Goal: Communication & Community: Share content

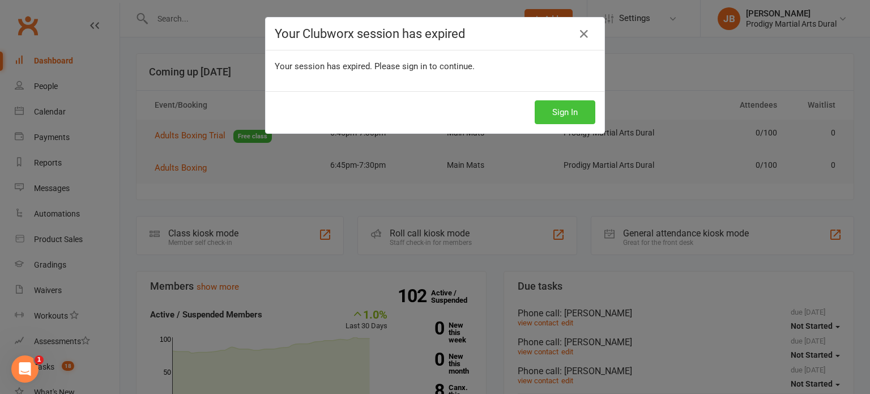
click at [569, 111] on button "Sign In" at bounding box center [565, 112] width 61 height 24
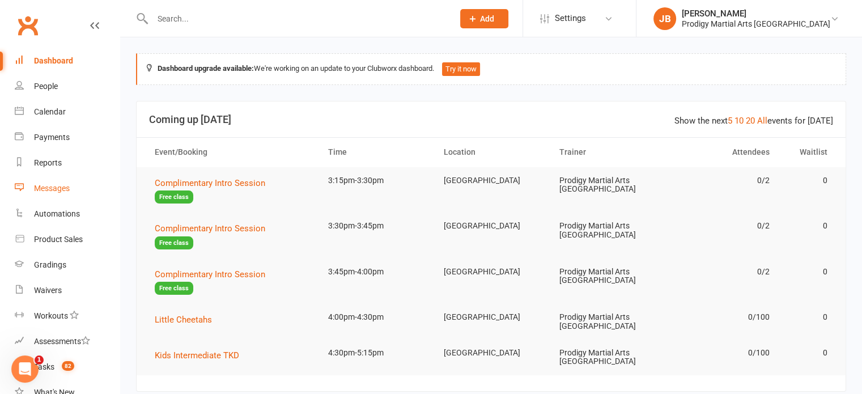
click at [68, 184] on div "Messages" at bounding box center [52, 188] width 36 height 9
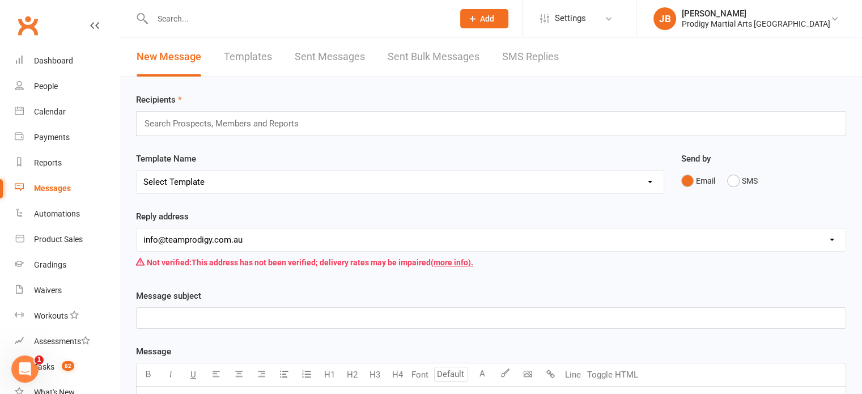
click at [424, 53] on link "Sent Bulk Messages" at bounding box center [434, 56] width 92 height 39
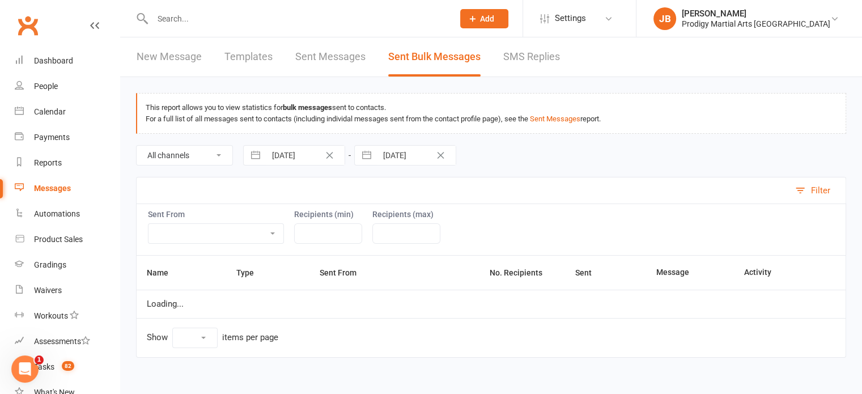
select select "100"
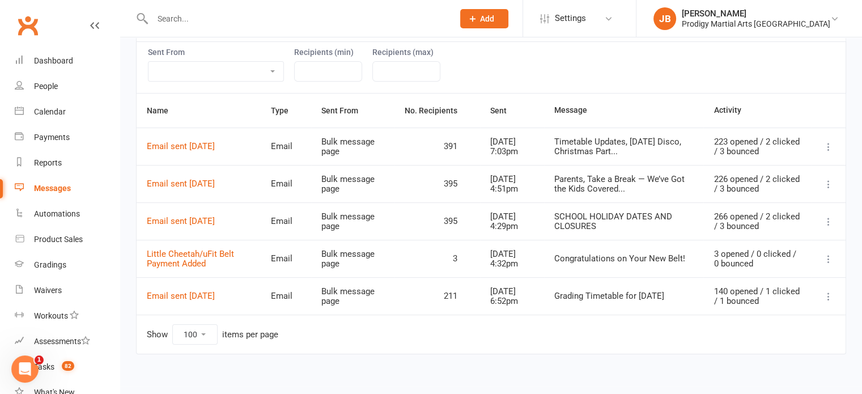
scroll to position [168, 0]
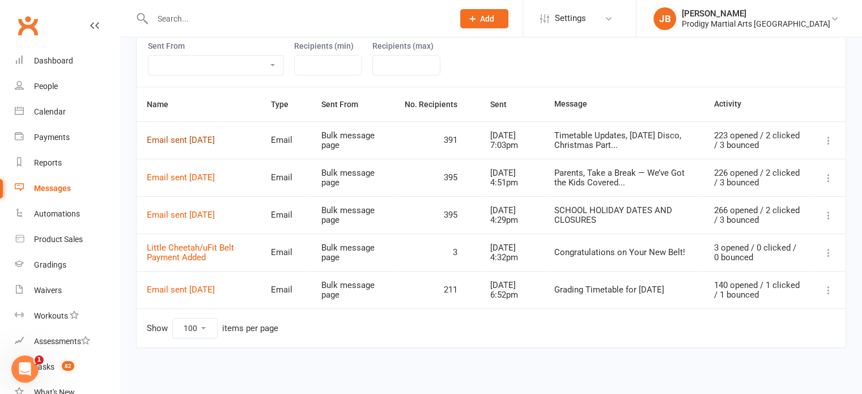
click at [193, 137] on link "Email sent [DATE]" at bounding box center [181, 140] width 68 height 10
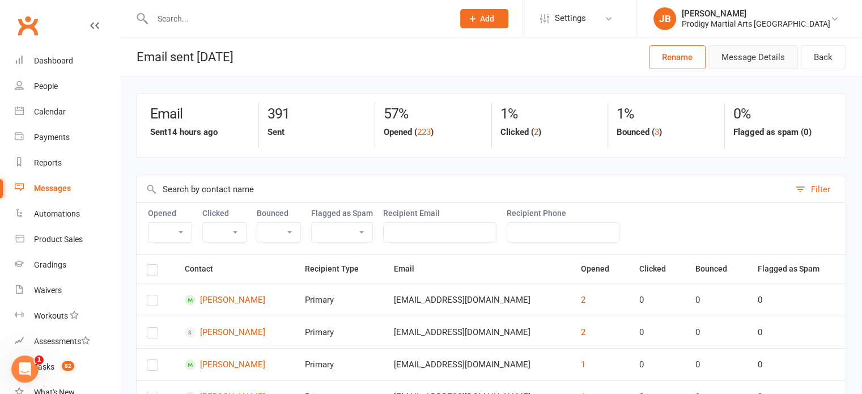
click at [782, 60] on button "Message Details" at bounding box center [753, 57] width 90 height 24
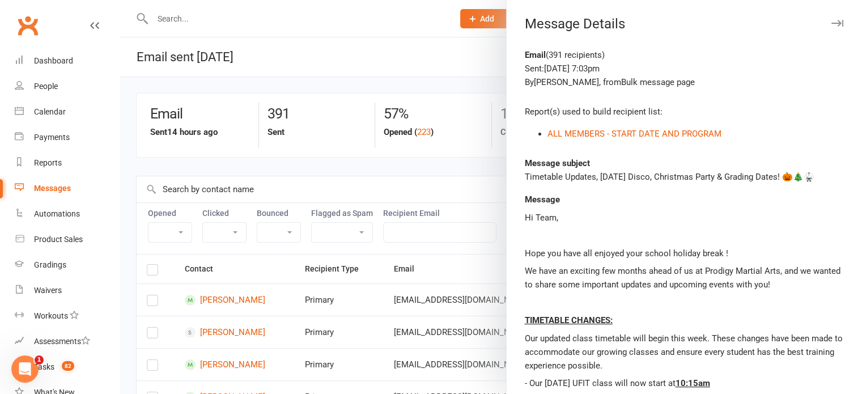
click at [758, 158] on div "Message subject Timetable Updates, [DATE] Disco, Christmas Party & Grading Date…" at bounding box center [684, 169] width 319 height 27
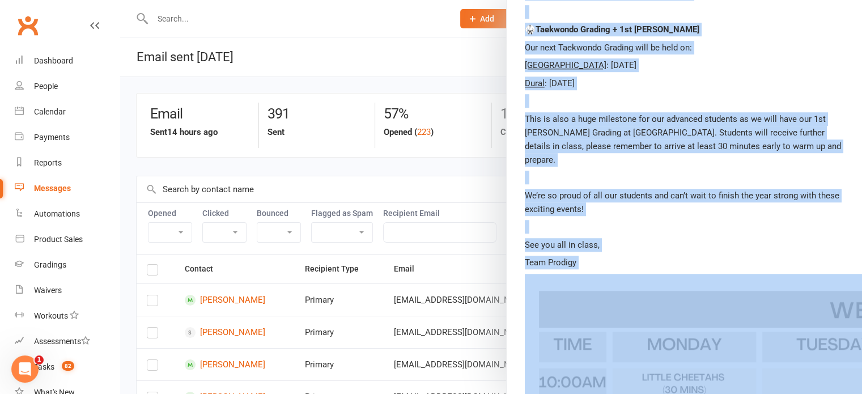
scroll to position [826, 0]
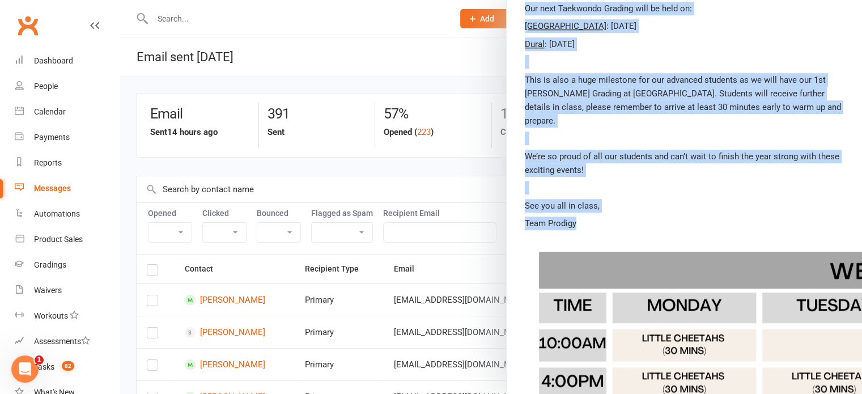
drag, startPoint x: 514, startPoint y: 105, endPoint x: 700, endPoint y: 215, distance: 216.4
click at [700, 215] on div "Email ( 391 recipients ) Sent: [DATE] 7:03pm By [PERSON_NAME] , from Bulk messa…" at bounding box center [684, 131] width 355 height 1819
copy div "Lo Ipsu, Dolo sit amet con adipisc elit seddoe tempori utlab ! Et dolo ma aliqu…"
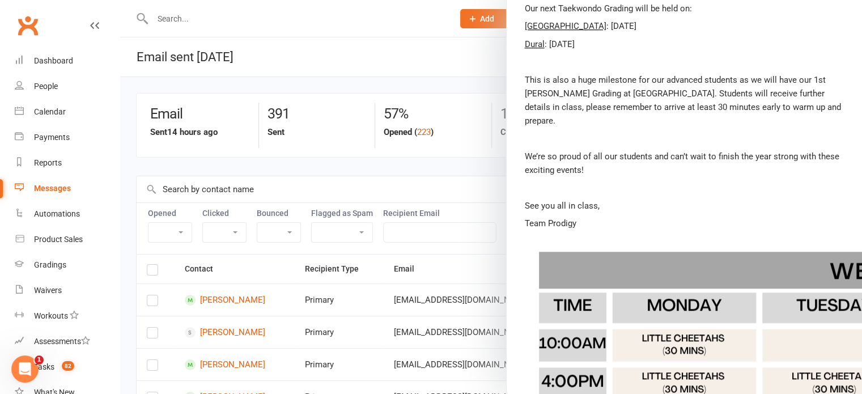
click at [444, 46] on div at bounding box center [491, 197] width 742 height 394
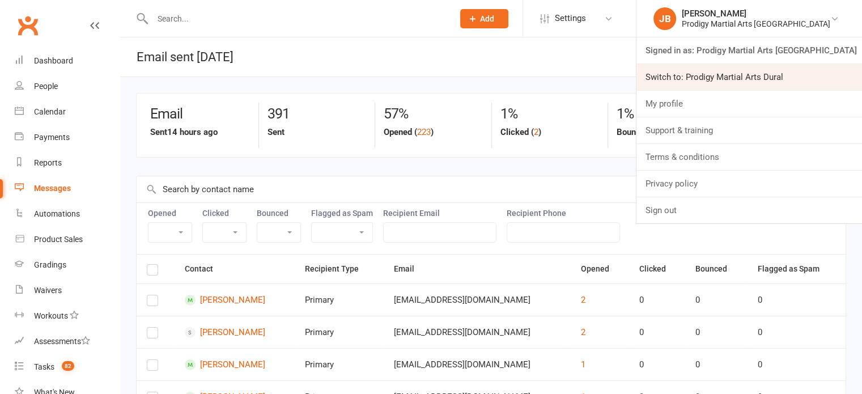
click at [780, 77] on link "Switch to: Prodigy Martial Arts Dural" at bounding box center [749, 77] width 226 height 26
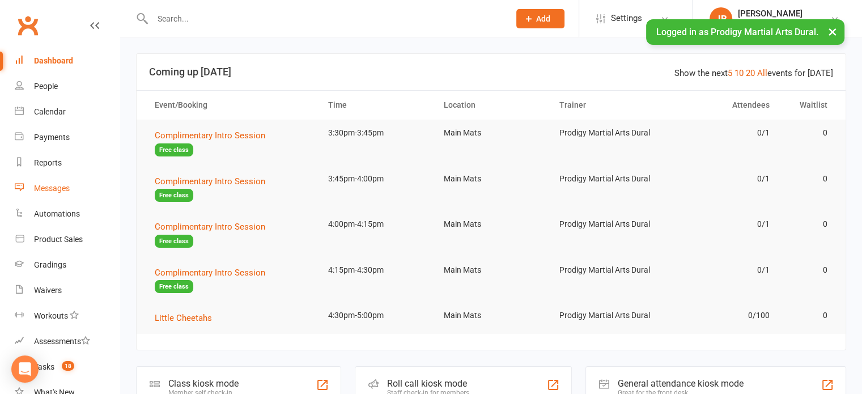
click at [46, 185] on div "Messages" at bounding box center [52, 188] width 36 height 9
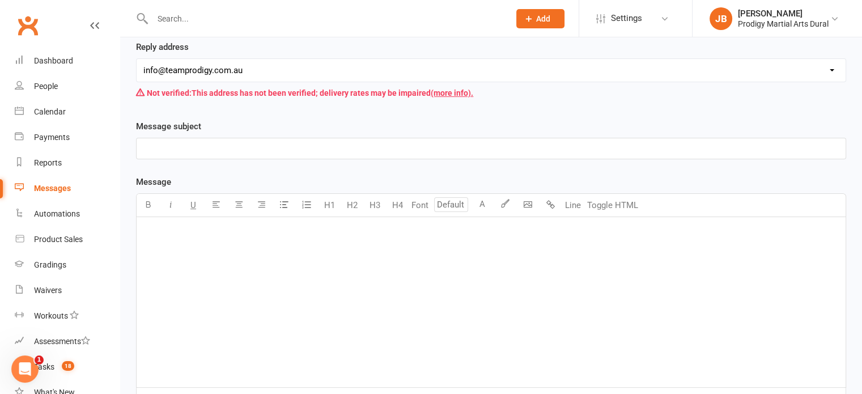
scroll to position [170, 0]
click at [165, 224] on p "﻿" at bounding box center [490, 231] width 695 height 14
click at [184, 393] on label "Contact merge tags" at bounding box center [182, 400] width 76 height 14
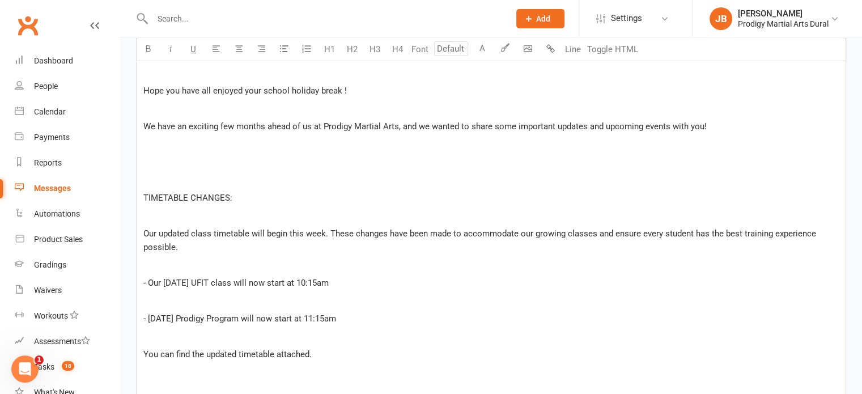
scroll to position [436, 0]
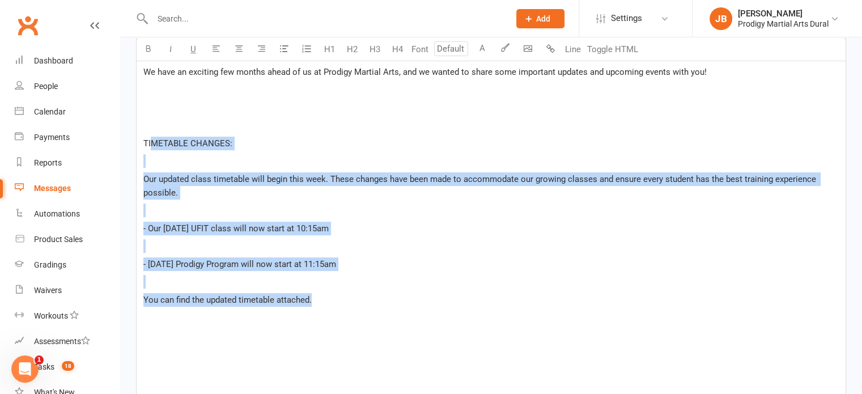
drag, startPoint x: 316, startPoint y: 303, endPoint x: 152, endPoint y: 142, distance: 229.6
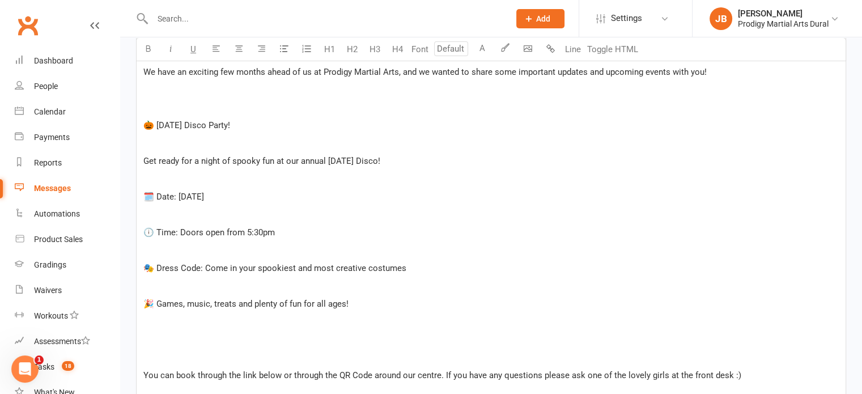
click at [143, 156] on span "Get ready for a night of spooky fun at our annual [DATE] Disco!" at bounding box center [261, 161] width 237 height 10
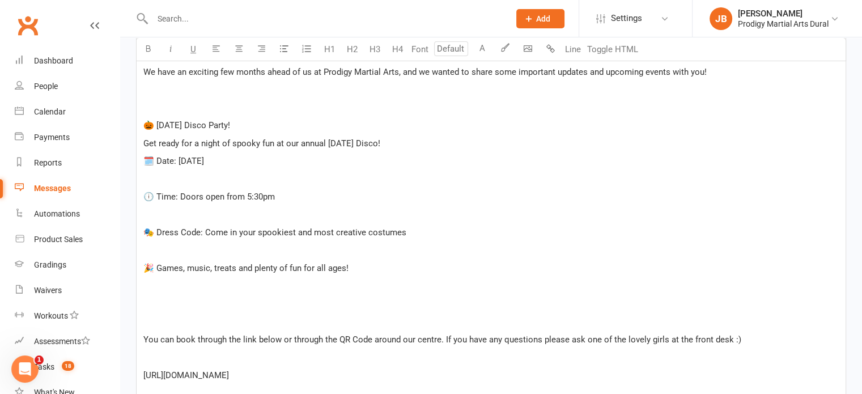
click at [144, 197] on span "🕕 Time: Doors open from 5:30pm" at bounding box center [208, 197] width 131 height 10
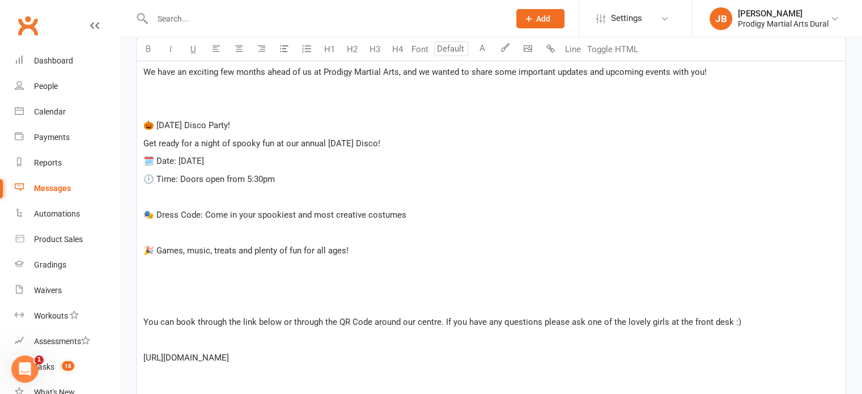
click at [143, 208] on p "🎭 Dress Code: Come in your spookiest and most creative costumes" at bounding box center [490, 215] width 695 height 14
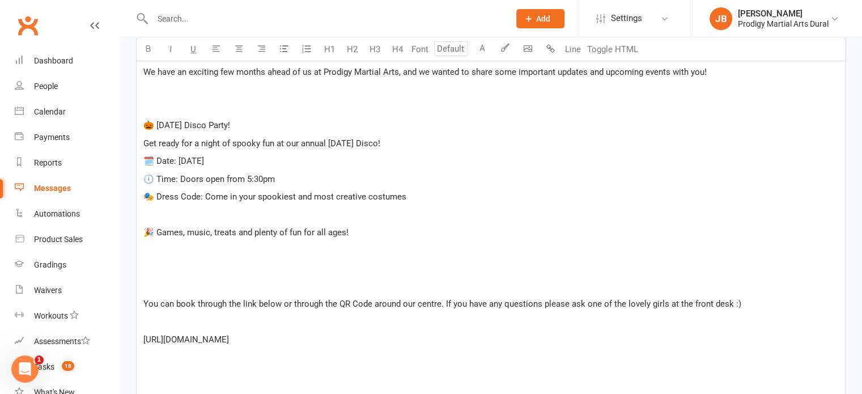
click at [143, 228] on span "🎉 Games, music, treats and plenty of fun for all ages!" at bounding box center [245, 232] width 205 height 10
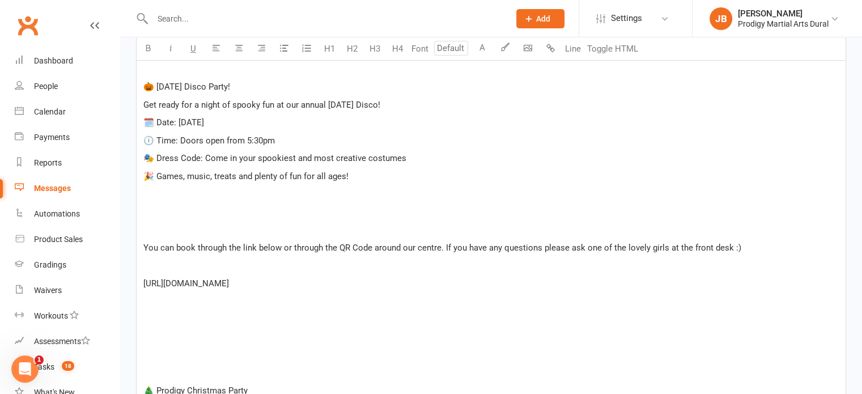
scroll to position [493, 0]
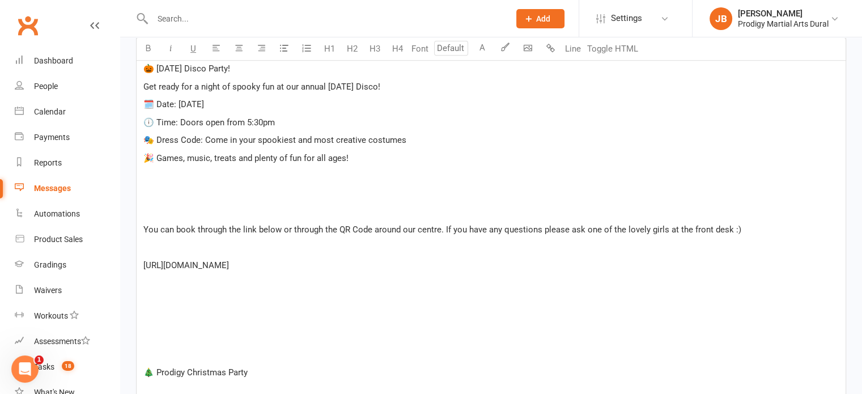
click at [143, 228] on span "You can book through the link below or through the QR Code around our centre. I…" at bounding box center [442, 229] width 598 height 10
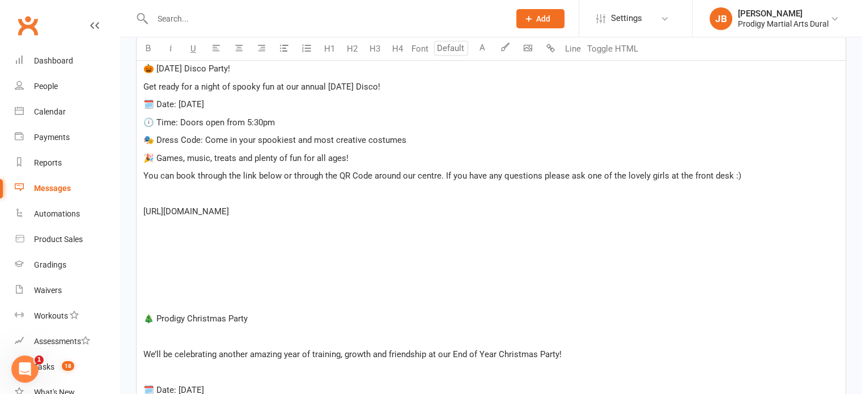
drag, startPoint x: 430, startPoint y: 211, endPoint x: 133, endPoint y: 207, distance: 297.5
copy span "[URL][DOMAIN_NAME]"
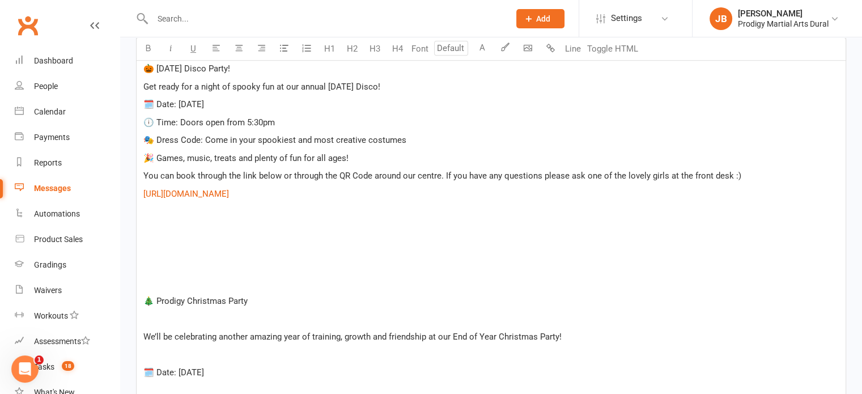
click at [317, 243] on p "﻿" at bounding box center [490, 247] width 695 height 14
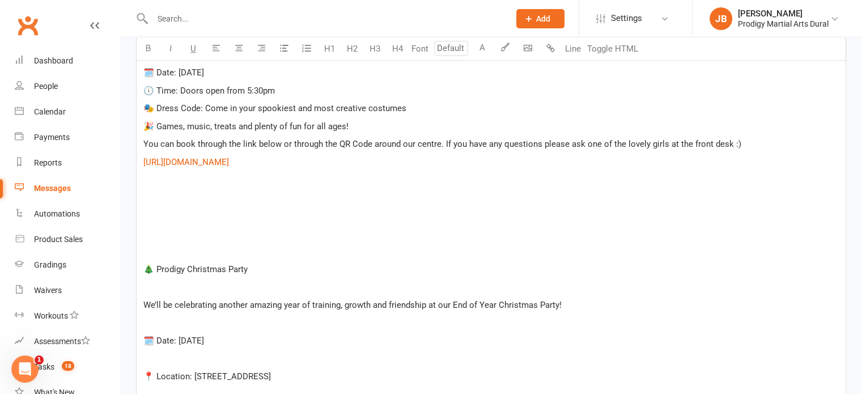
scroll to position [550, 0]
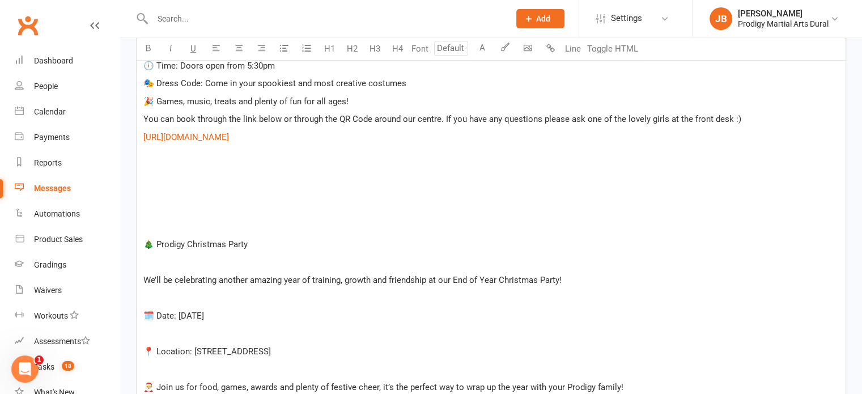
click at [145, 241] on span "🎄 Prodigy Christmas Party" at bounding box center [195, 244] width 104 height 10
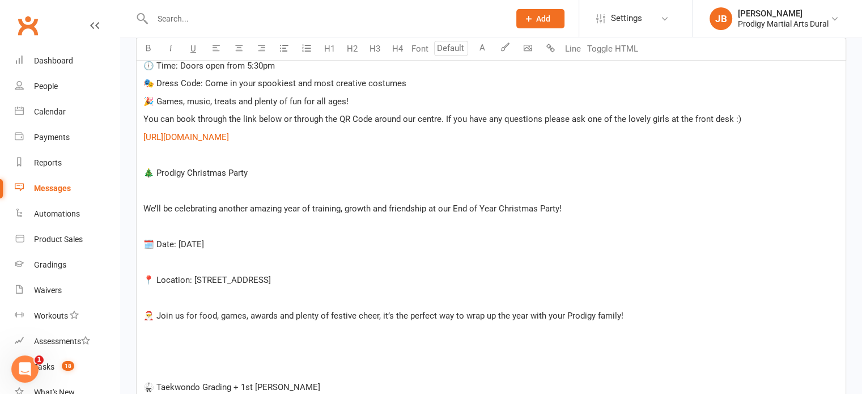
click at [140, 203] on div "Hi Team, ﻿ ﻿ Hope you have all enjoyed your school holiday break ! ﻿ We have an…" at bounding box center [491, 304] width 709 height 935
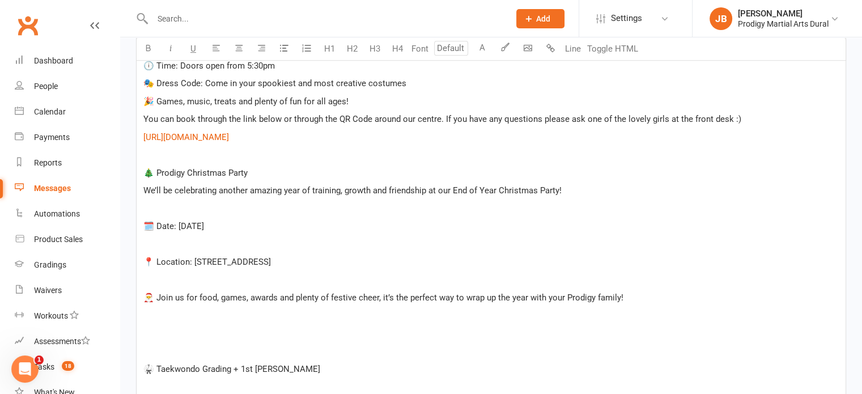
click at [144, 224] on span "🗓️ Date: [DATE]" at bounding box center [173, 226] width 61 height 10
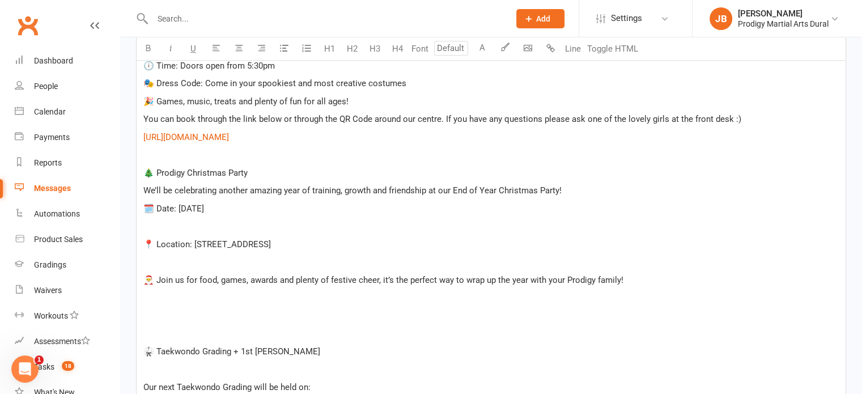
click at [142, 243] on div "Hi Team, ﻿ ﻿ Hope you have all enjoyed your school holiday break ! ﻿ We have an…" at bounding box center [491, 286] width 709 height 899
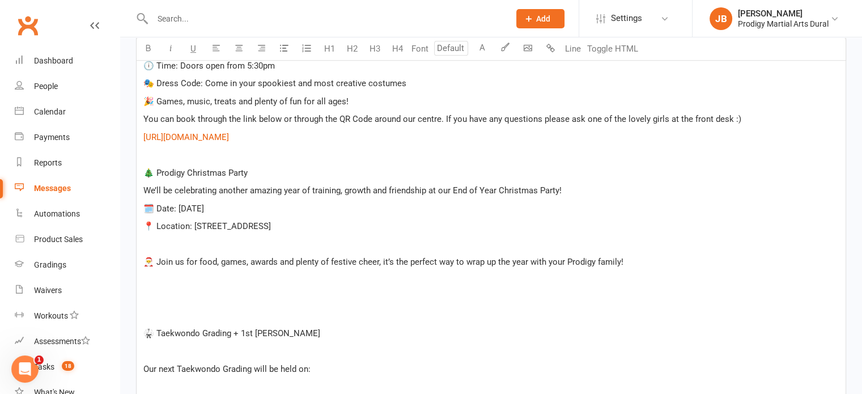
click at [144, 261] on span "🎅 Join us for food, games, awards and plenty of festive cheer, it’s the perfect…" at bounding box center [383, 262] width 480 height 10
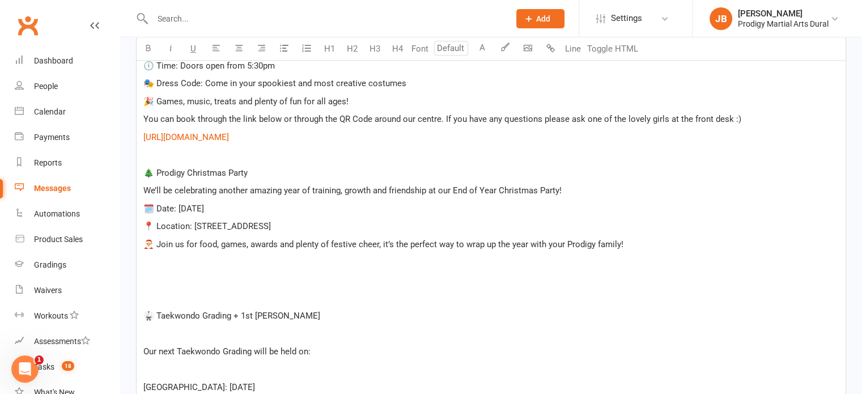
click at [143, 350] on span "Our next Taekwondo Grading will be held on:" at bounding box center [226, 351] width 167 height 10
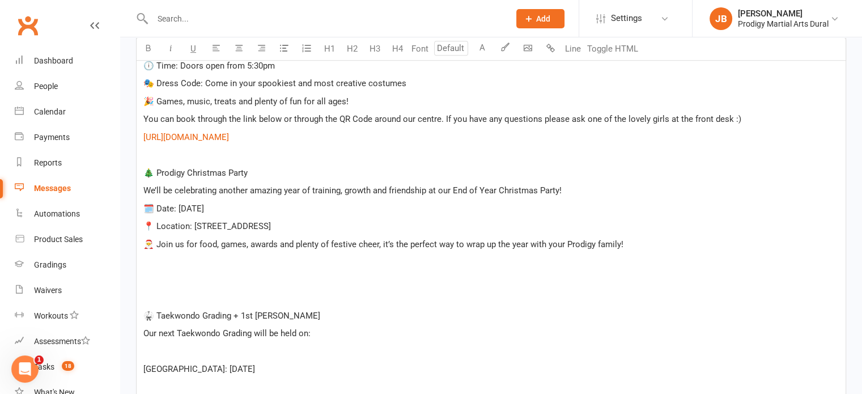
click at [140, 369] on div "Hi Team, ﻿ ﻿ Hope you have all enjoyed your school holiday break ! ﻿ We have an…" at bounding box center [491, 260] width 709 height 846
click at [143, 382] on div "Hi Team, ﻿ ﻿ Hope you have all enjoyed your school holiday break ! ﻿ We have an…" at bounding box center [491, 251] width 709 height 828
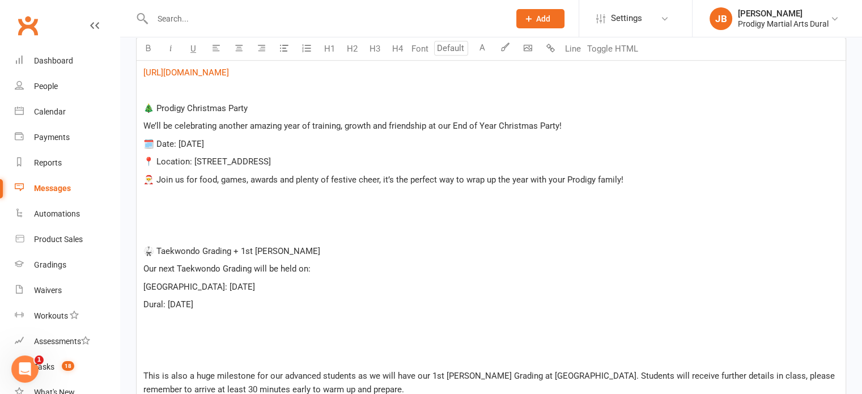
scroll to position [663, 0]
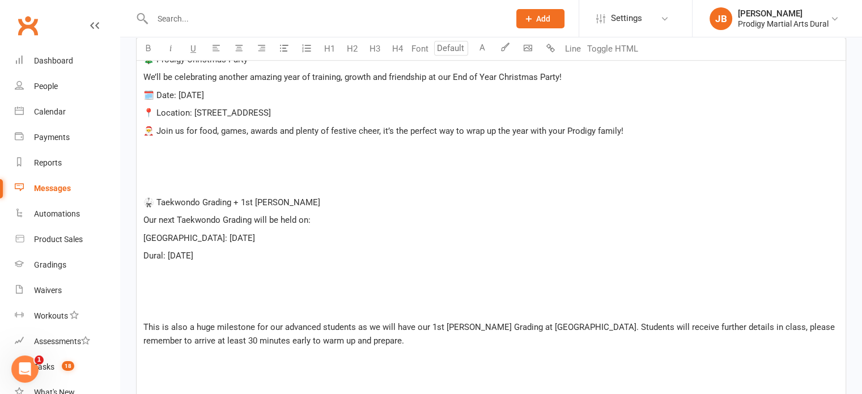
click at [140, 323] on div "Hi Team, ﻿ ﻿ Hope you have all enjoyed your school holiday break ! ﻿ We have an…" at bounding box center [491, 128] width 709 height 810
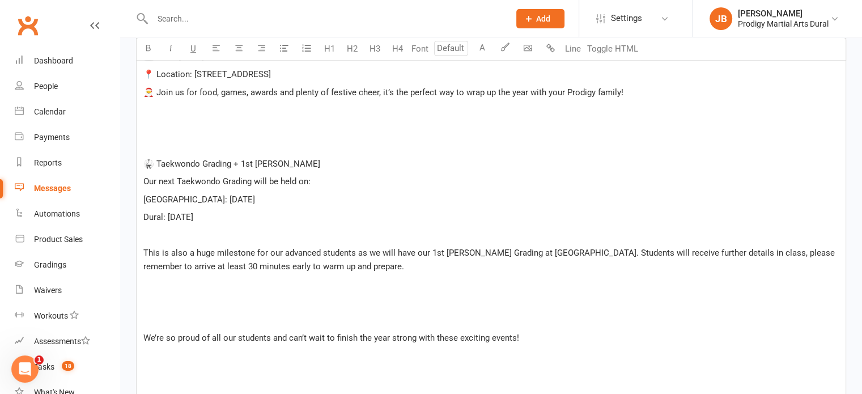
scroll to position [720, 0]
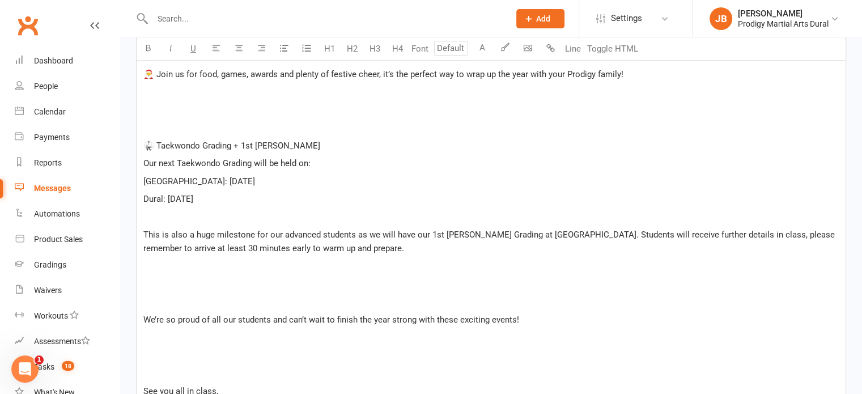
click at [145, 317] on span "We’re so proud of all our students and can’t wait to finish the year strong wit…" at bounding box center [331, 319] width 376 height 10
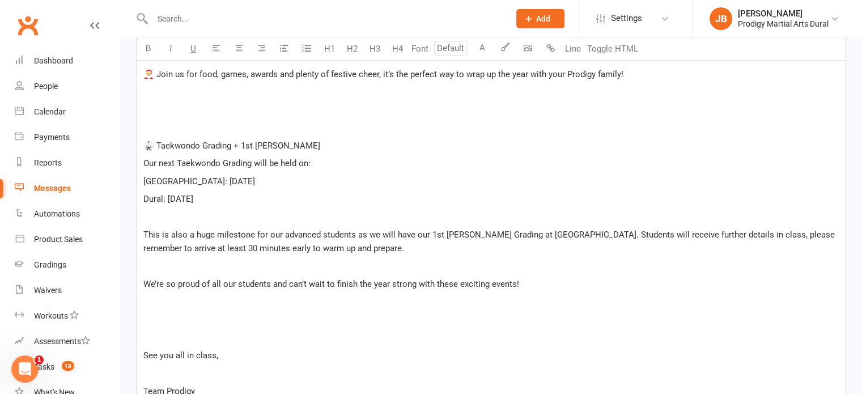
click at [144, 348] on p "See you all in class," at bounding box center [490, 355] width 695 height 14
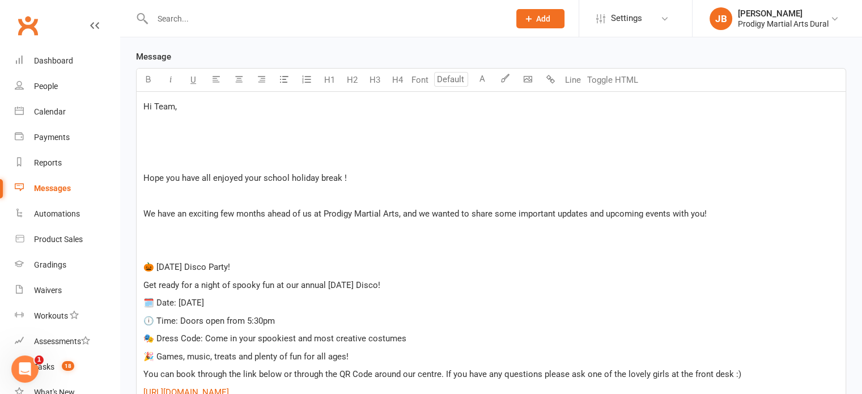
scroll to position [266, 0]
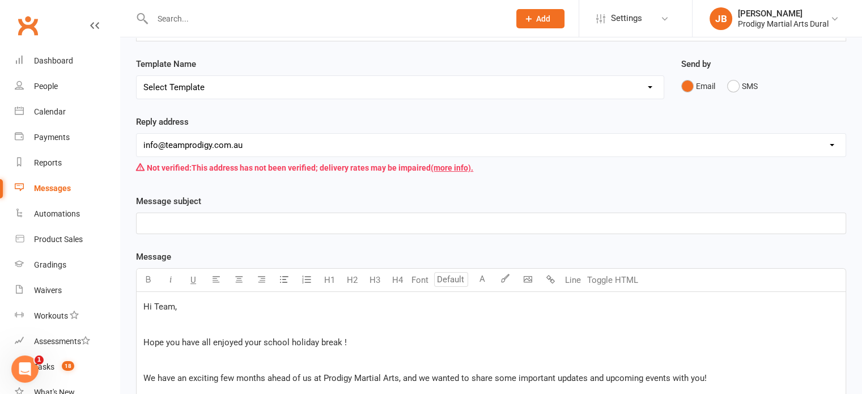
scroll to position [0, 0]
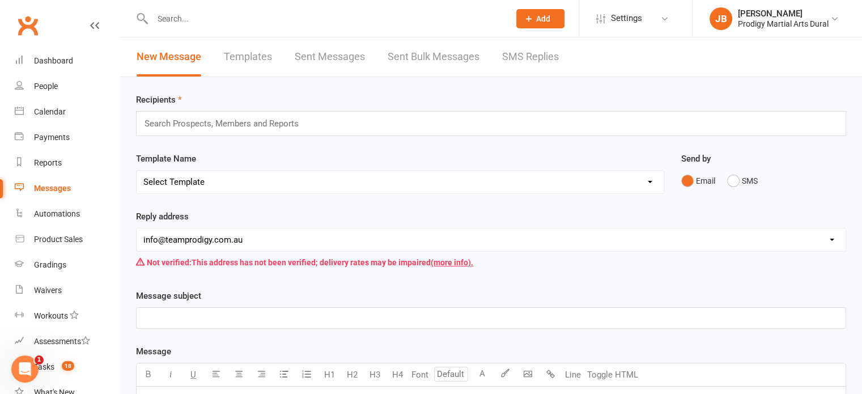
click at [216, 317] on p "﻿" at bounding box center [490, 318] width 695 height 14
click at [186, 124] on input "text" at bounding box center [226, 123] width 166 height 15
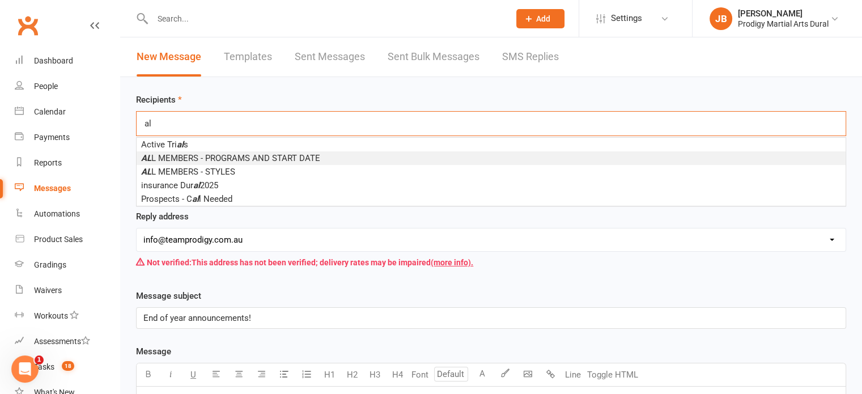
type input "al"
click at [205, 157] on span "AL L MEMBERS - PROGRAMS AND START DATE" at bounding box center [230, 158] width 179 height 10
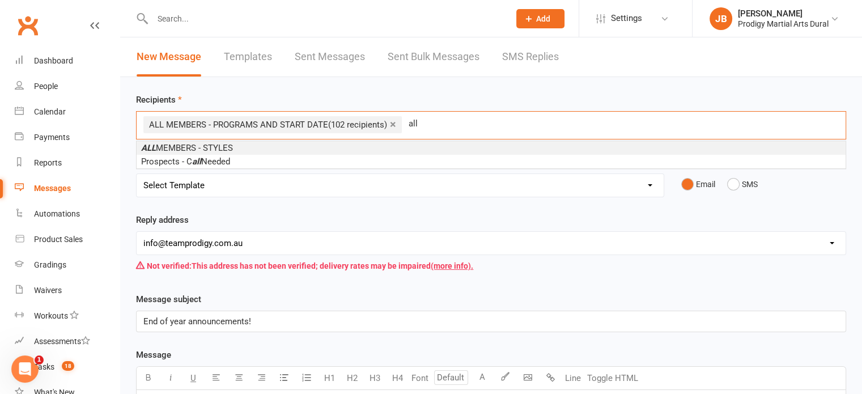
type input "all"
click at [204, 146] on span "ALL MEMBERS - STYLES" at bounding box center [187, 148] width 92 height 10
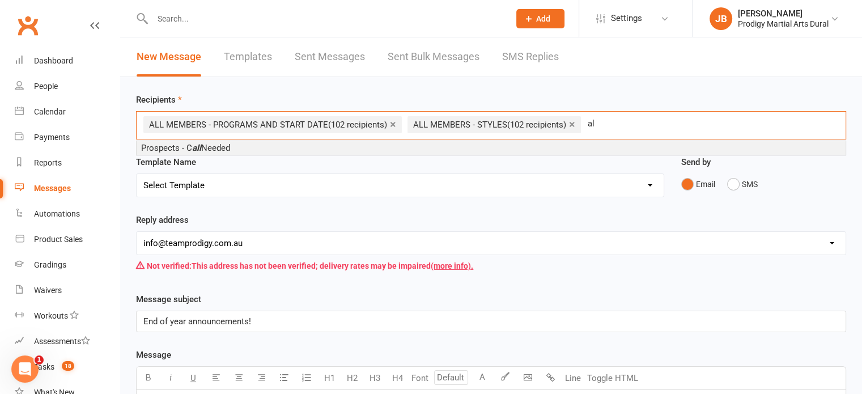
type input "a"
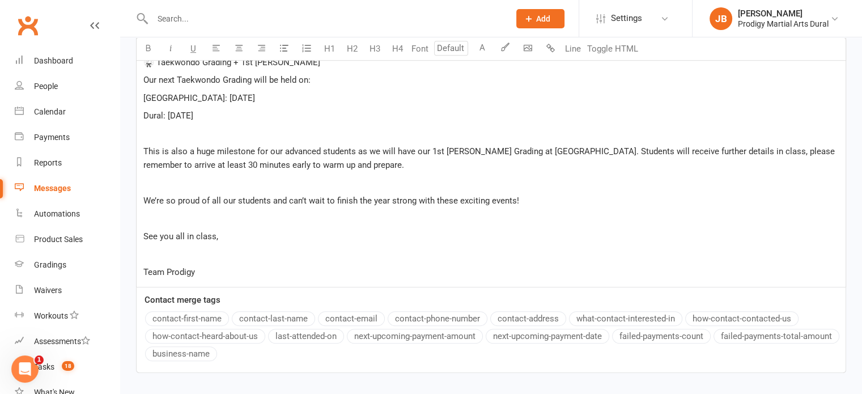
scroll to position [848, 0]
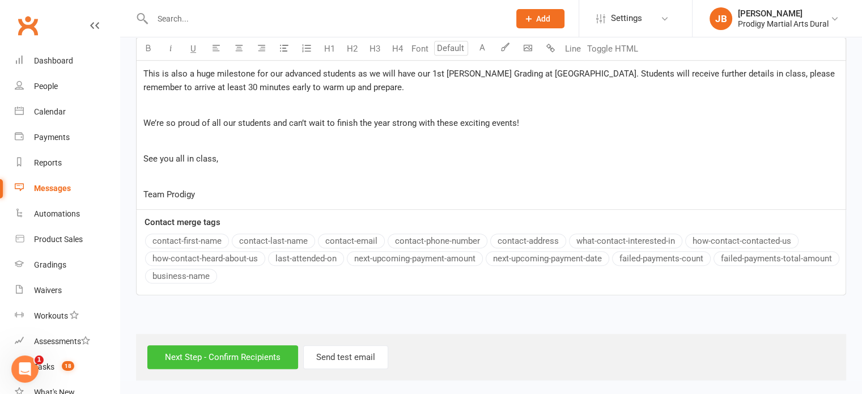
click at [246, 351] on input "Next Step - Confirm Recipients" at bounding box center [222, 357] width 151 height 24
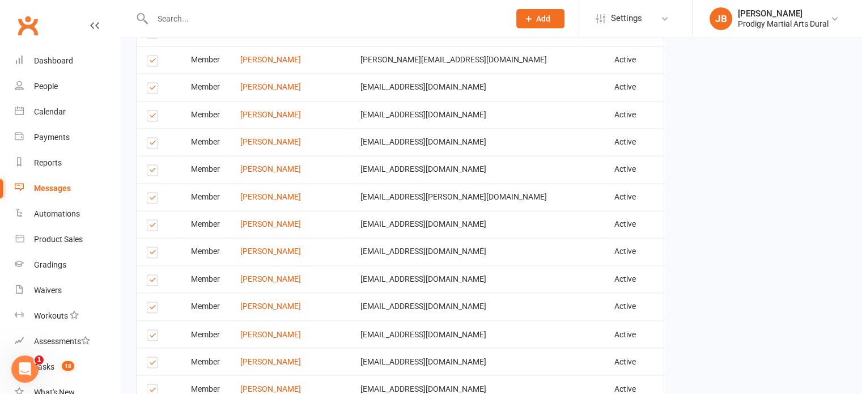
scroll to position [2087, 0]
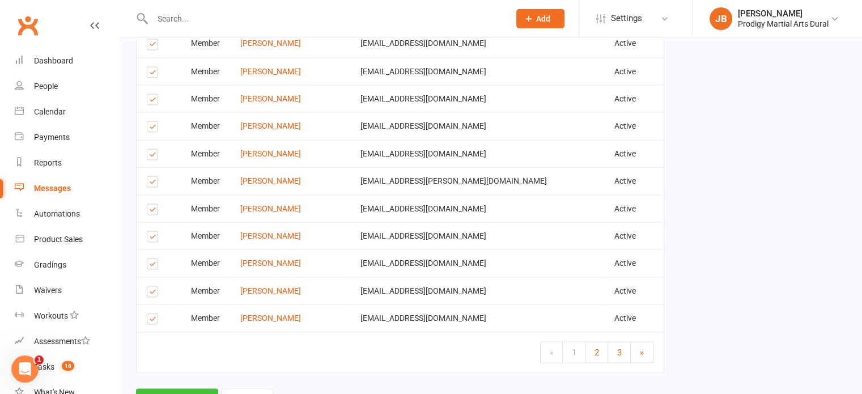
click at [181, 388] on button "Send Emails" at bounding box center [177, 400] width 82 height 24
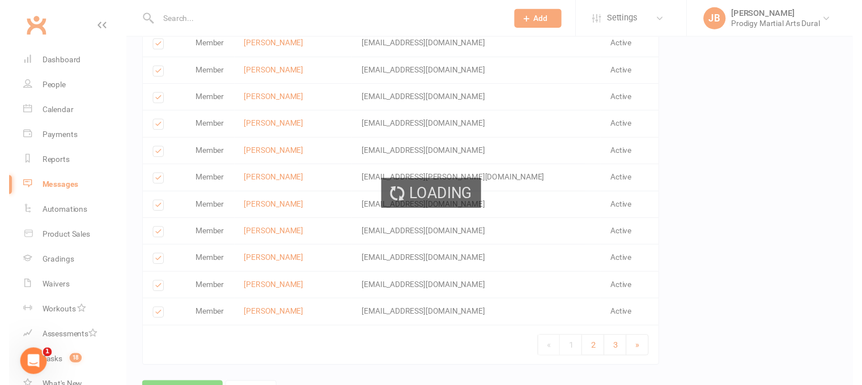
scroll to position [2082, 0]
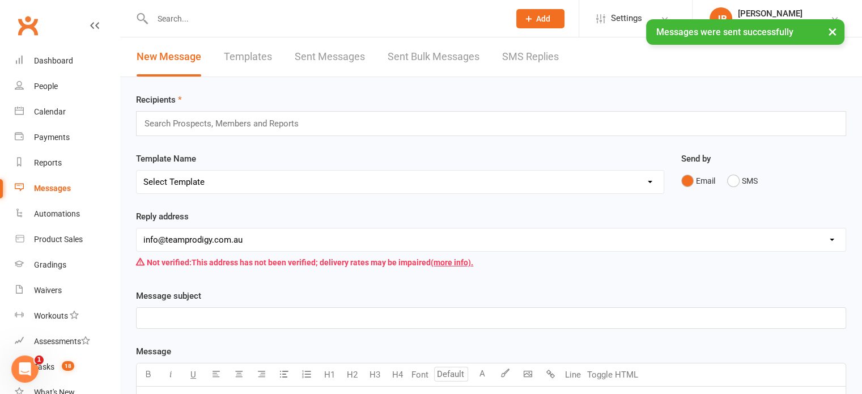
click at [832, 34] on button "×" at bounding box center [832, 31] width 20 height 24
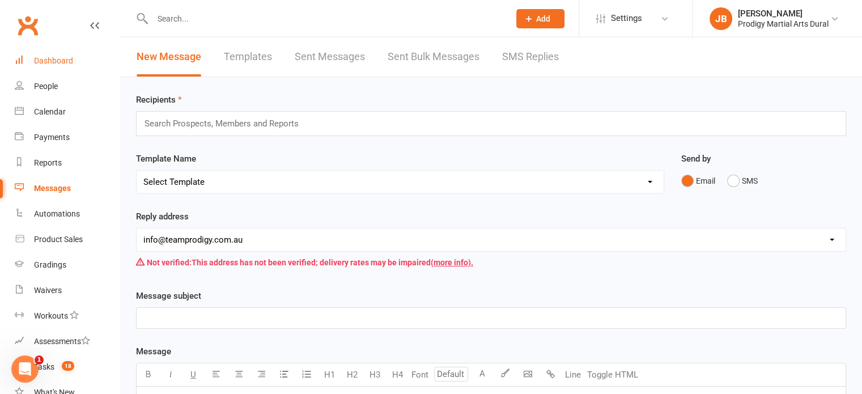
click at [65, 57] on div "Dashboard" at bounding box center [53, 60] width 39 height 9
